Goal: Communication & Community: Participate in discussion

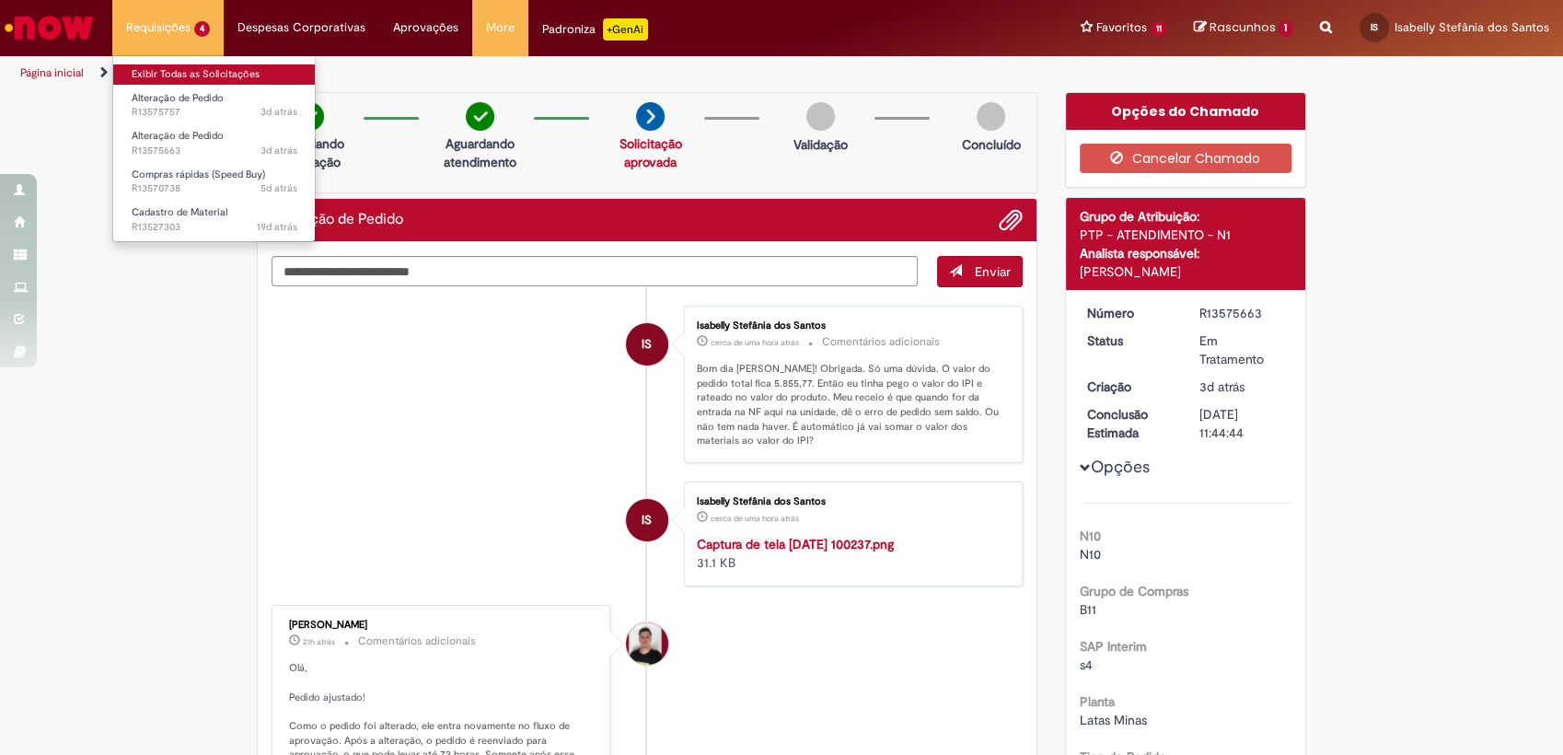
click at [181, 75] on link "Exibir Todas as Solicitações" at bounding box center [214, 74] width 203 height 20
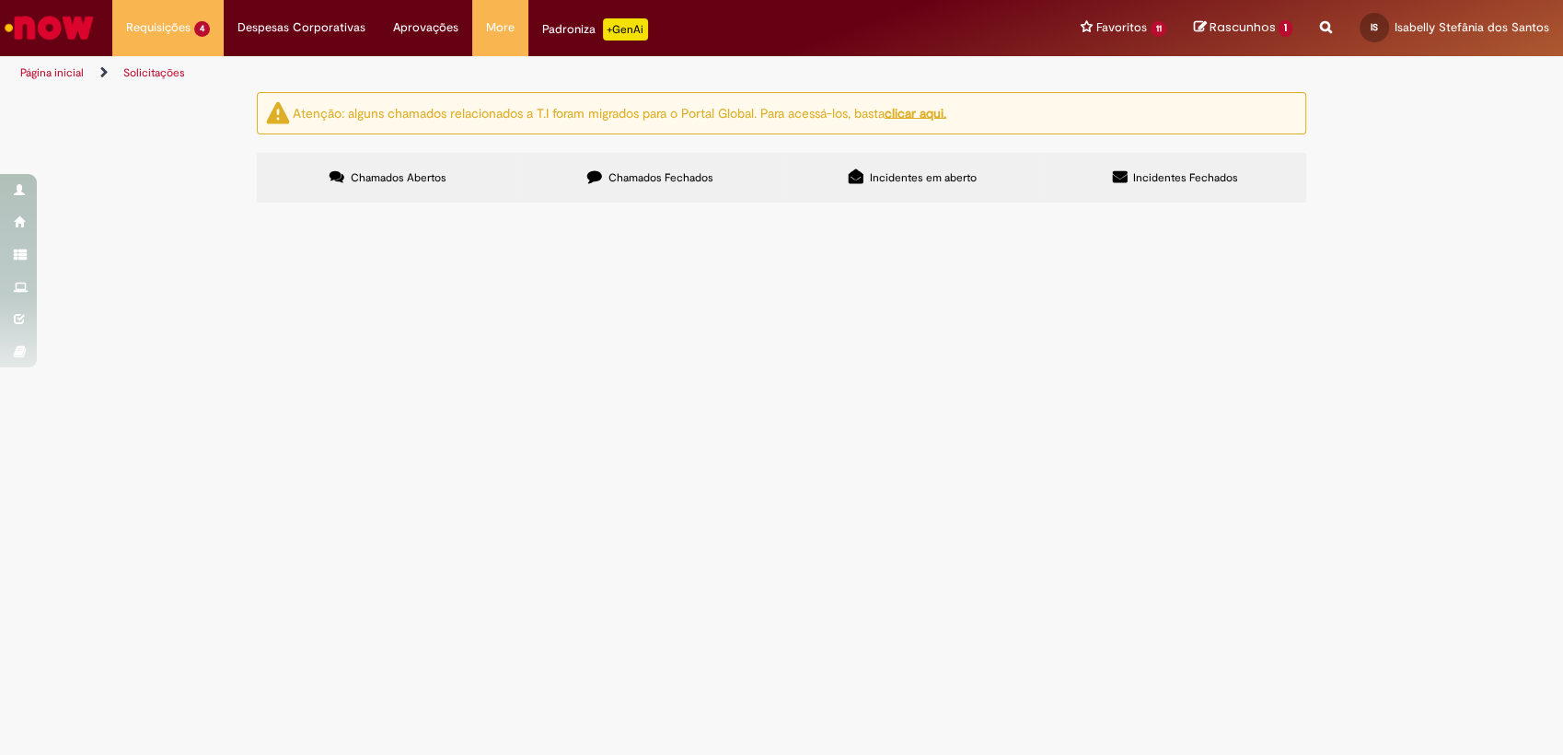
click at [0, 0] on span "Alteração de Pedido" at bounding box center [0, 0] width 0 height 0
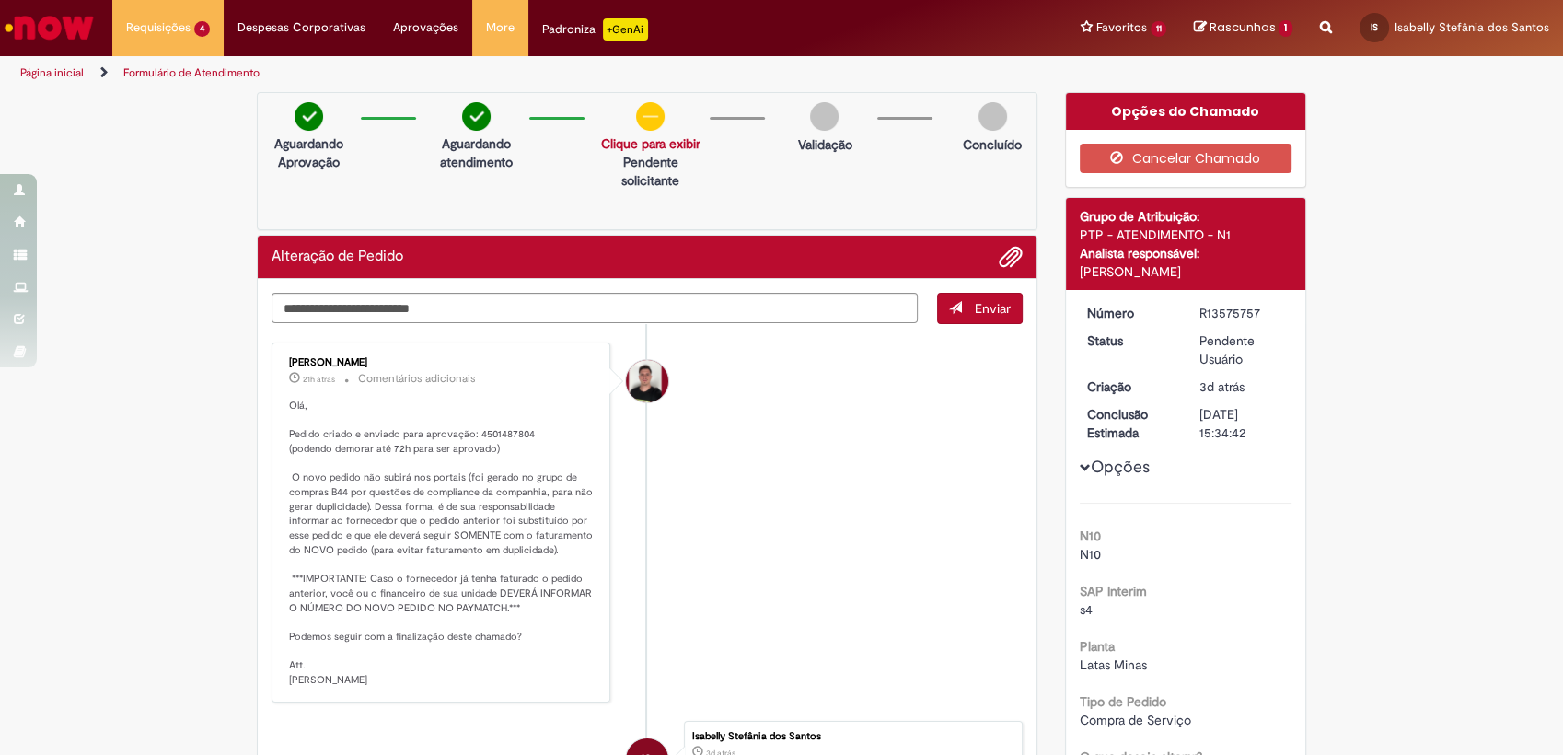
click at [517, 483] on p "Olá, Pedido criado e enviado para aprovação: 4501487804 (podendo demorar até 72…" at bounding box center [442, 543] width 307 height 289
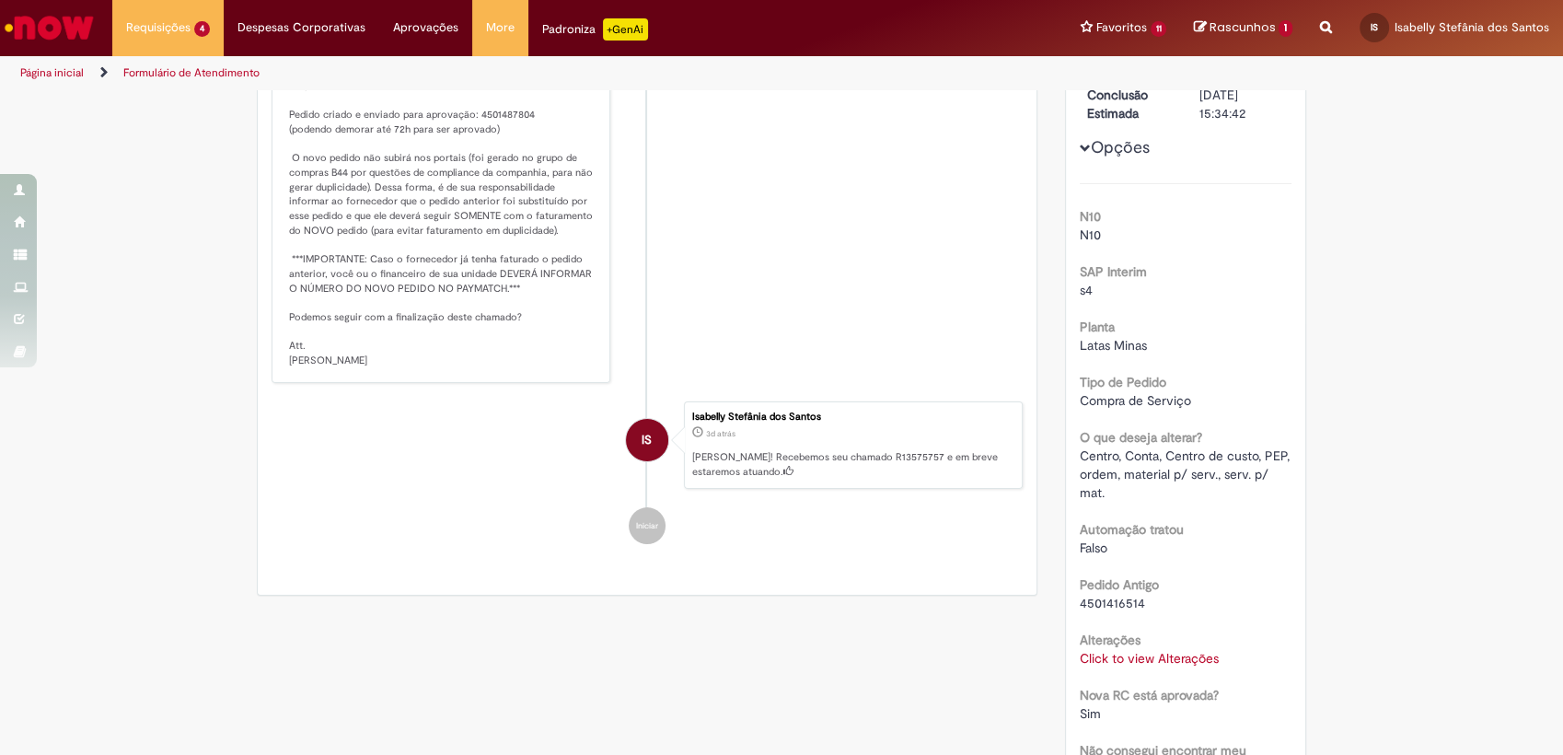
scroll to position [102, 0]
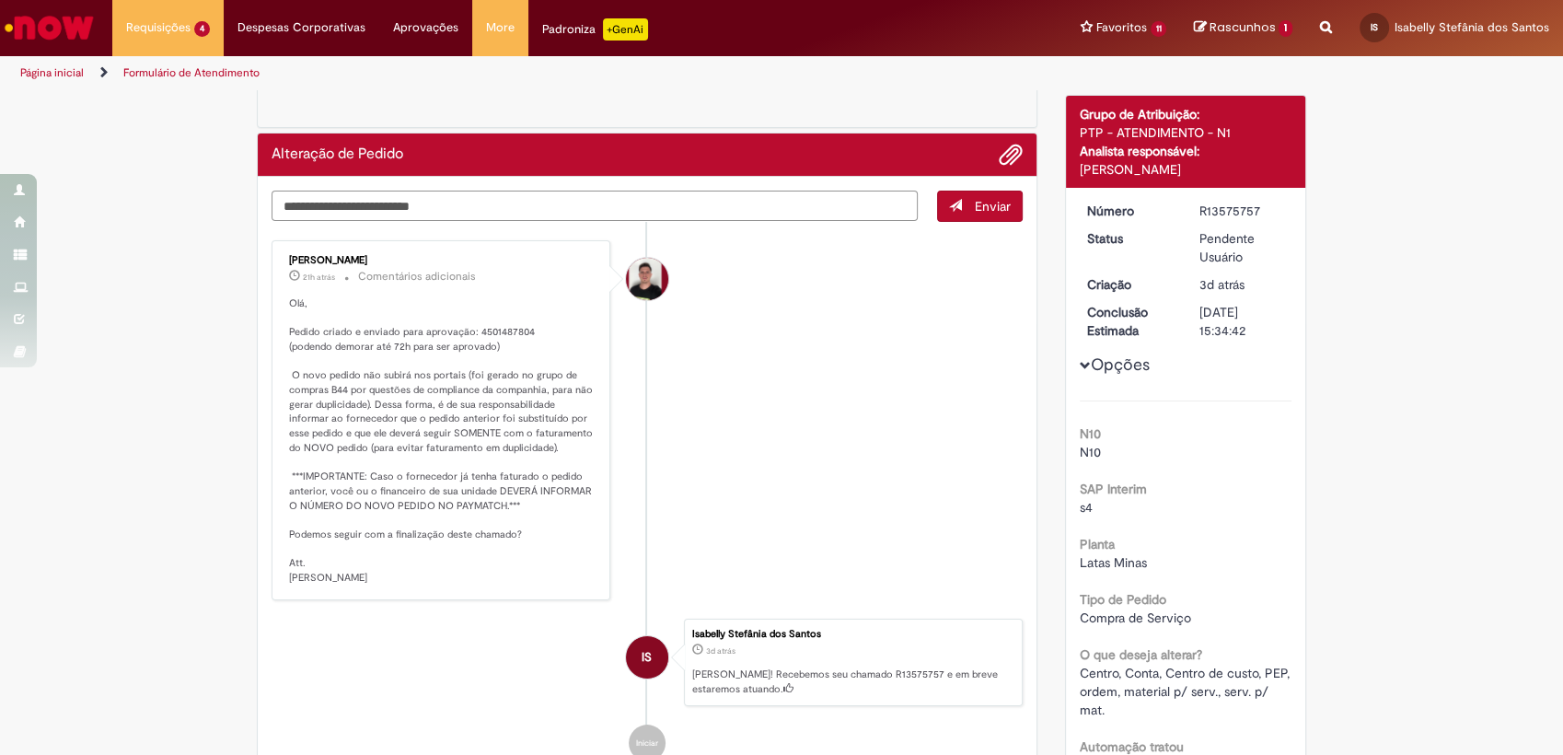
click at [419, 203] on textarea "Digite sua mensagem aqui..." at bounding box center [595, 206] width 646 height 31
type textarea "*"
type textarea "*********"
click at [956, 192] on button "Enviar" at bounding box center [980, 206] width 86 height 31
